Goal: Information Seeking & Learning: Learn about a topic

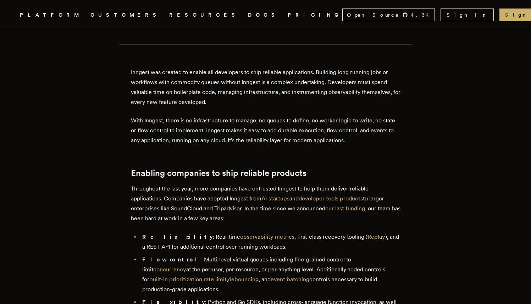
scroll to position [348, 0]
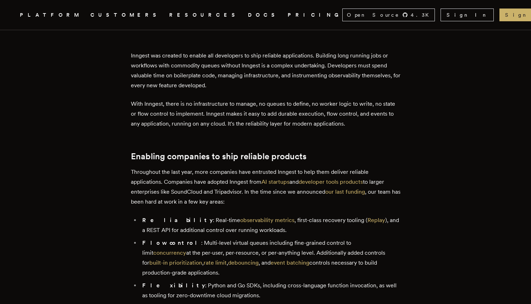
click at [183, 238] on li "Flow control : Multi-level virtual queues including fine-grained control to lim…" at bounding box center [270, 258] width 260 height 40
click at [181, 281] on li "Flexibility : Python and Go SDKs, including cross-language function invocation,…" at bounding box center [270, 291] width 260 height 20
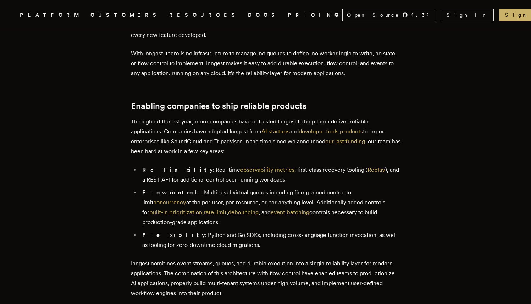
scroll to position [416, 0]
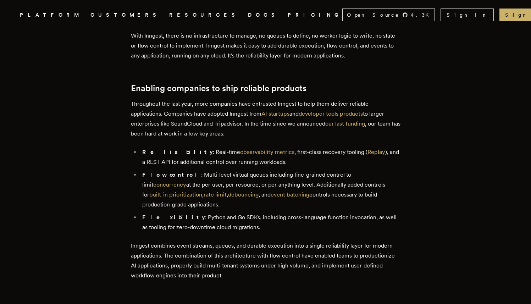
click at [222, 241] on p "Inngest combines event streams, queues, and durable execution into a single rel…" at bounding box center [266, 261] width 270 height 40
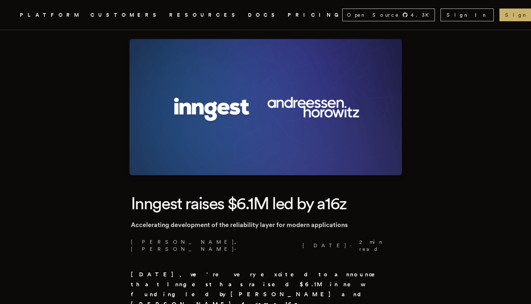
scroll to position [0, 0]
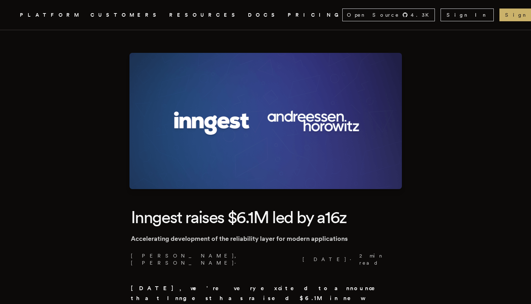
click at [288, 14] on link "PRICING" at bounding box center [315, 15] width 55 height 9
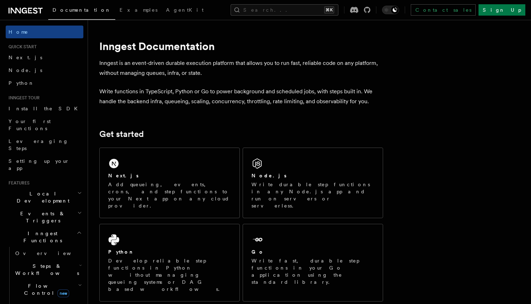
click at [37, 8] on icon at bounding box center [35, 10] width 5 height 6
